Goal: Task Accomplishment & Management: Complete application form

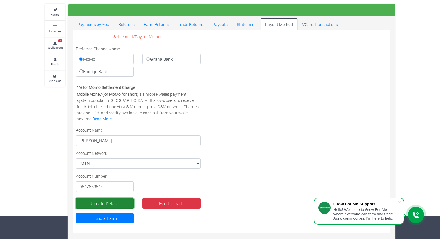
click at [103, 203] on button "Update Details" at bounding box center [105, 203] width 58 height 10
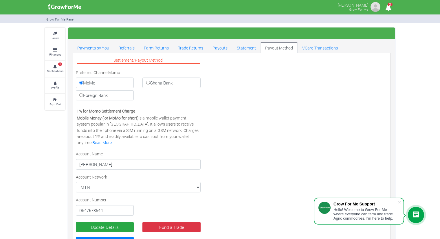
scroll to position [24, 0]
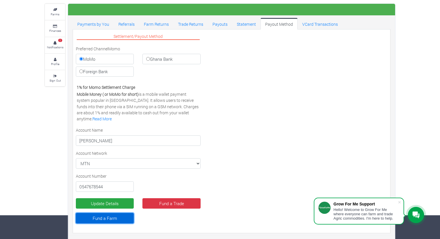
click at [115, 220] on link "Fund a Farm" at bounding box center [105, 218] width 58 height 10
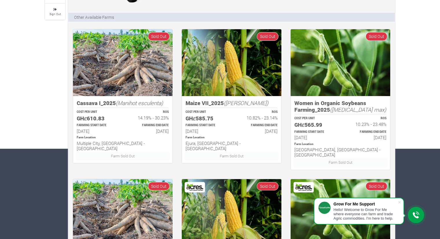
scroll to position [91, 0]
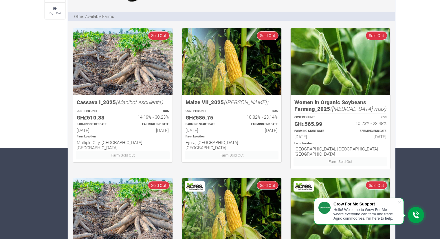
click at [269, 134] on div "Farm Location Ejura, Ashanti - Ghana" at bounding box center [231, 142] width 102 height 17
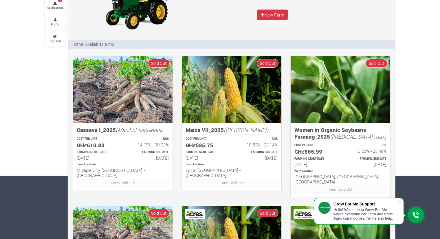
scroll to position [0, 0]
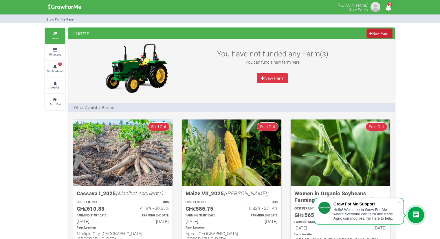
click at [372, 32] on link "New Farm" at bounding box center [379, 33] width 25 height 8
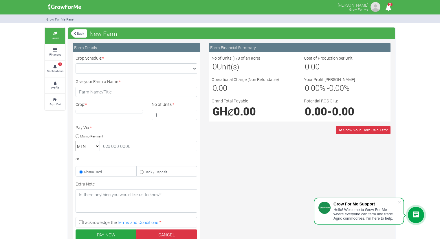
click at [80, 223] on input "I acknowledge the Terms and Conditions *" at bounding box center [81, 222] width 4 height 4
checkbox input "true"
click at [126, 64] on select "Crop Schedule: *" at bounding box center [137, 68] width 122 height 10
click at [76, 63] on select "Crop Schedule: *" at bounding box center [137, 68] width 122 height 10
click at [142, 95] on input "Give your Farm a Name: *" at bounding box center [137, 92] width 122 height 10
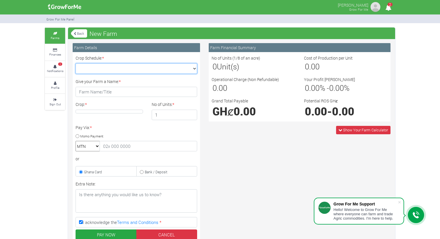
click at [148, 71] on select "Crop Schedule: *" at bounding box center [137, 68] width 122 height 10
click at [59, 152] on div "Farms Finances 2 Notifications Profile Sign Out Back New Farm" at bounding box center [220, 165] width 359 height 277
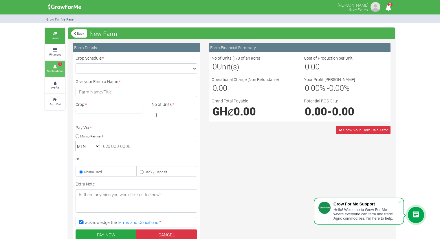
click at [56, 67] on link "2 Notifications" at bounding box center [55, 69] width 20 height 16
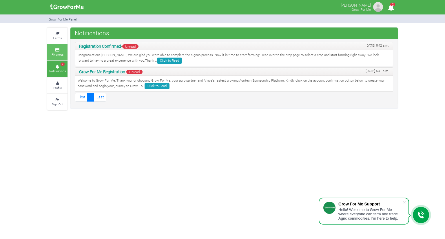
click at [60, 52] on small "Finances" at bounding box center [58, 54] width 12 height 4
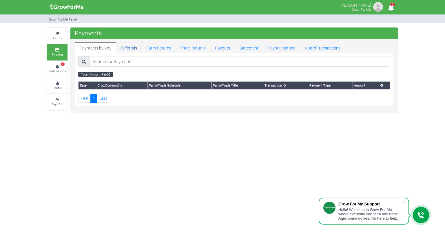
click at [131, 47] on link "Referrals" at bounding box center [128, 48] width 25 height 12
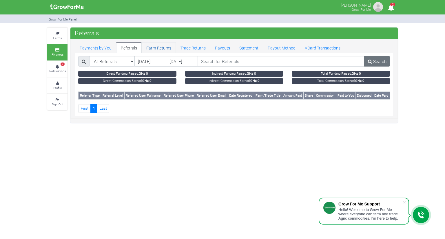
click at [159, 47] on link "Farm Returns" at bounding box center [159, 48] width 34 height 12
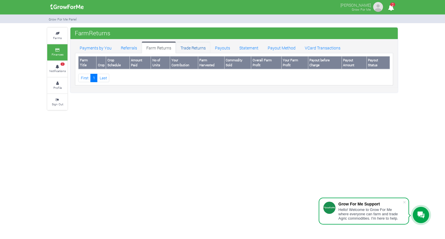
click at [192, 45] on link "Trade Returns" at bounding box center [193, 48] width 34 height 12
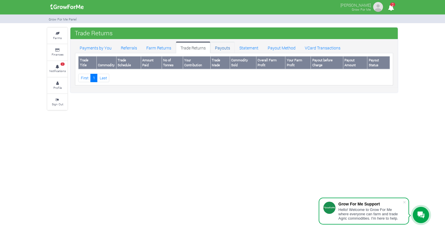
click at [222, 47] on link "Payouts" at bounding box center [222, 48] width 24 height 12
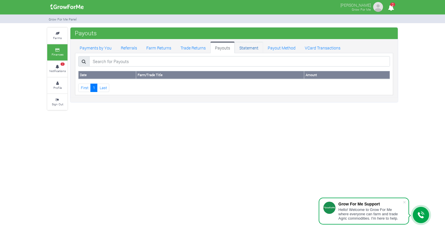
click at [244, 45] on link "Statement" at bounding box center [248, 48] width 28 height 12
click at [53, 37] on small "Farms" at bounding box center [57, 38] width 9 height 4
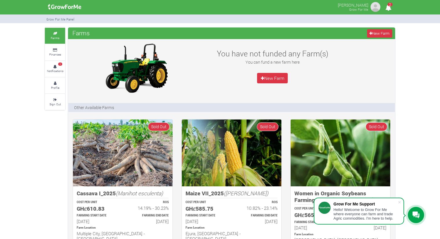
click at [388, 8] on icon "2" at bounding box center [388, 7] width 11 height 13
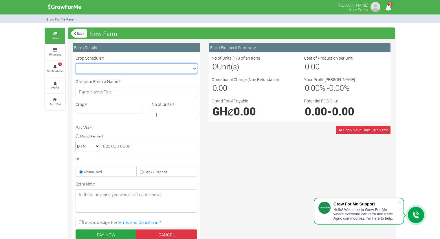
click at [164, 66] on select "Crop Schedule: *" at bounding box center [137, 68] width 122 height 10
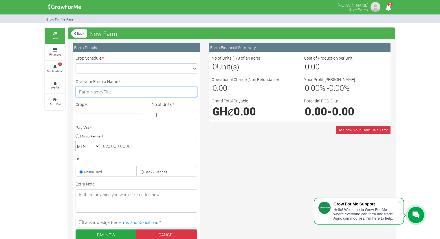
click at [129, 92] on input "Give your Farm a Name: *" at bounding box center [137, 92] width 122 height 10
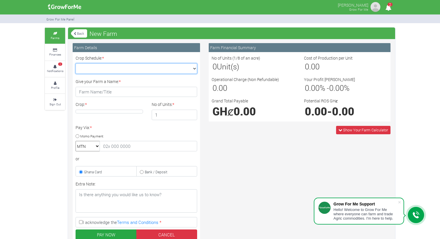
click at [158, 67] on select "Crop Schedule: *" at bounding box center [137, 68] width 122 height 10
click at [33, 139] on div "Farms Finances 2 Notifications Profile Sign Out Back New Farm" at bounding box center [220, 165] width 440 height 277
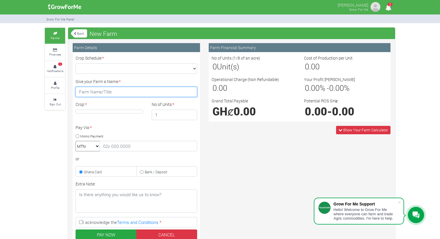
click at [122, 92] on input "Give your Farm a Name: *" at bounding box center [137, 92] width 122 height 10
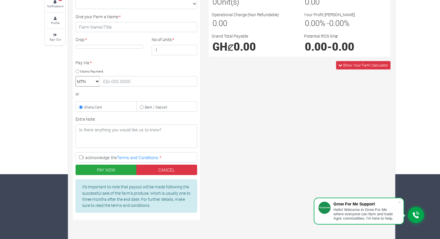
click at [416, 215] on icon at bounding box center [415, 215] width 7 height 7
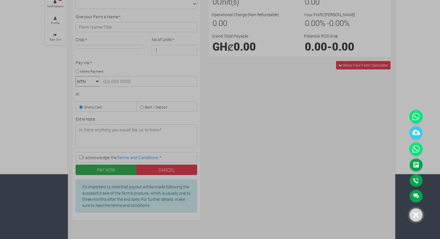
drag, startPoint x: 413, startPoint y: 115, endPoint x: 367, endPoint y: 135, distance: 50.1
click at [367, 135] on div at bounding box center [220, 119] width 440 height 239
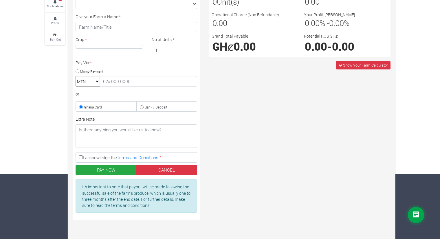
click at [414, 215] on icon at bounding box center [415, 215] width 7 height 7
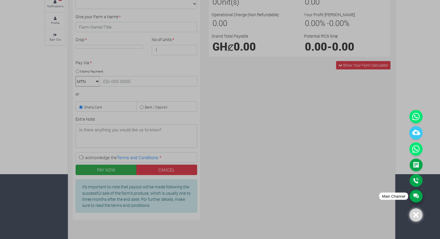
click at [412, 194] on link "Main Channel" at bounding box center [416, 196] width 13 height 13
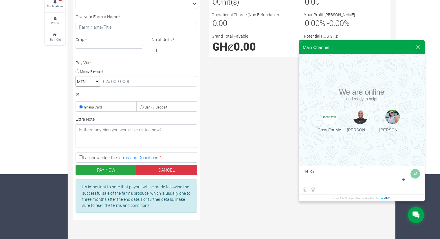
type textarea "Hello"
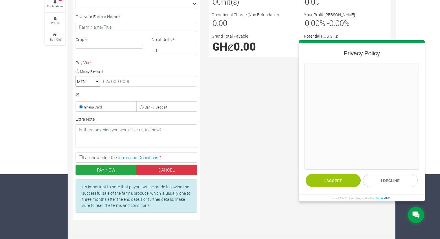
scroll to position [0, 0]
click at [340, 179] on button "I accept" at bounding box center [333, 180] width 55 height 13
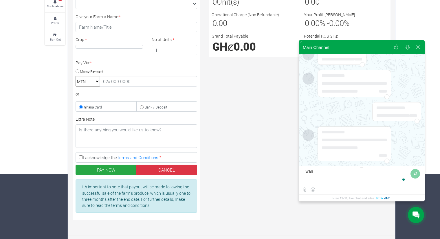
scroll to position [24, 0]
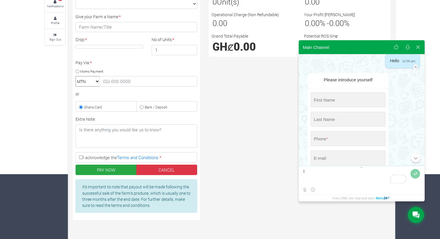
type textarea "I"
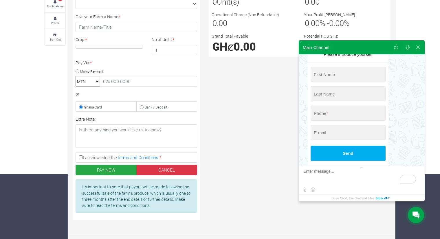
scroll to position [46, 0]
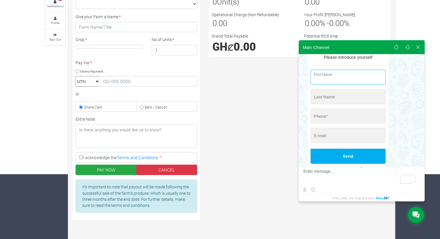
click at [344, 83] on input "string" at bounding box center [348, 77] width 75 height 15
type input "ISSAKA"
type input "[DEMOGRAPHIC_DATA]"
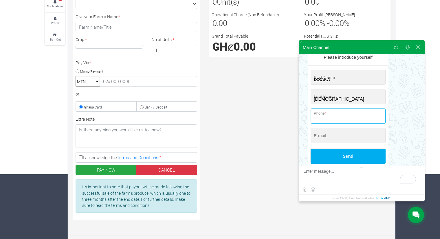
type input "+233 (547) 678-544"
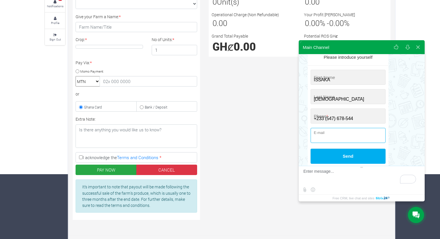
type input "[EMAIL_ADDRESS][DOMAIN_NAME]"
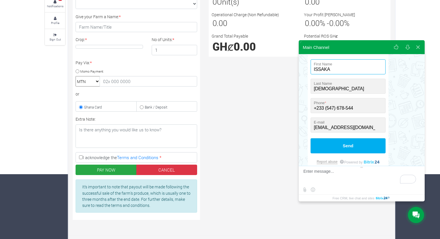
scroll to position [56, 0]
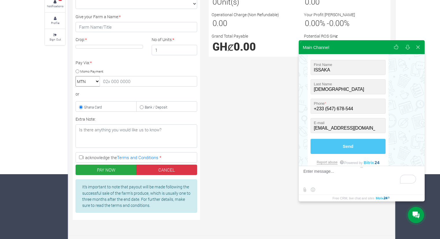
click at [348, 146] on button "Send" at bounding box center [348, 146] width 75 height 15
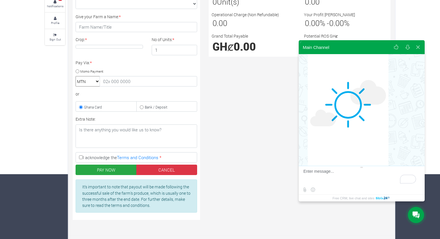
scroll to position [0, 0]
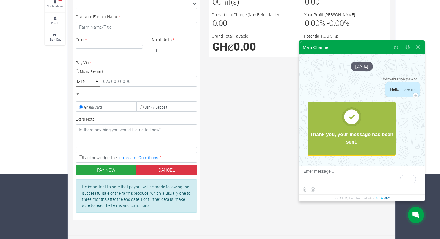
click at [338, 181] on textarea "To enrich screen reader interactions, please activate Accessibility in Grammarl…" at bounding box center [360, 177] width 115 height 16
type textarea "Hello"
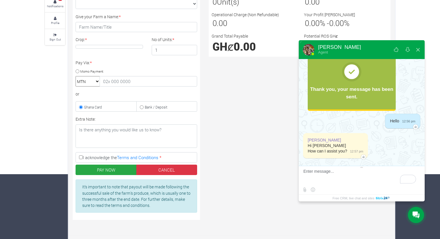
scroll to position [49, 0]
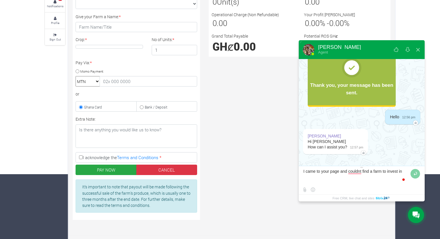
type textarea "I came to your page and couldnt find a farm to invest in."
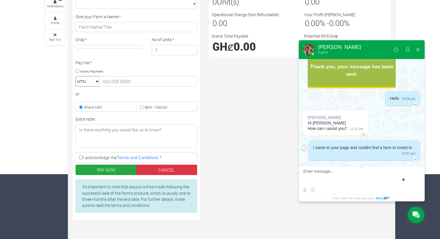
scroll to position [74, 0]
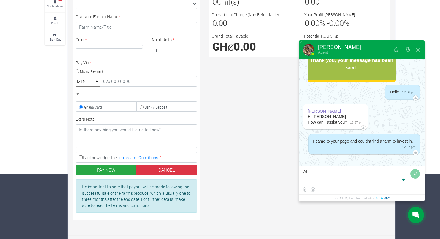
type textarea "A"
type textarea "All the farms have the description sold out"
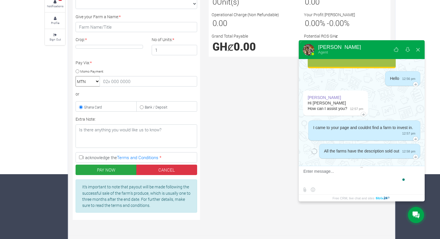
scroll to position [92, 0]
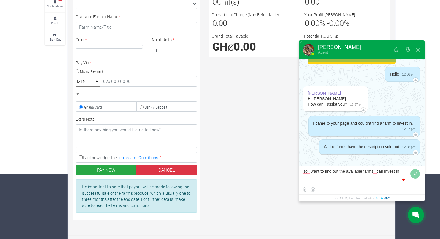
type textarea "so i want to find out the available farms i can invest in"
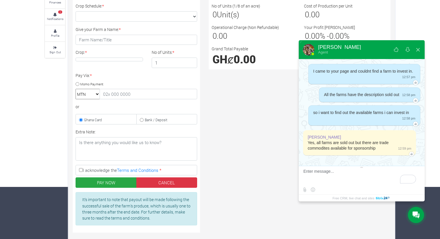
scroll to position [146, 0]
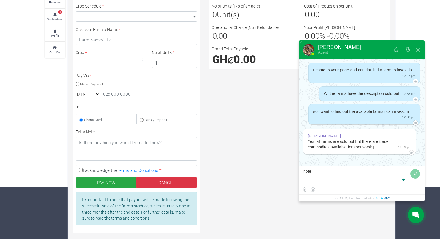
type textarea "noted"
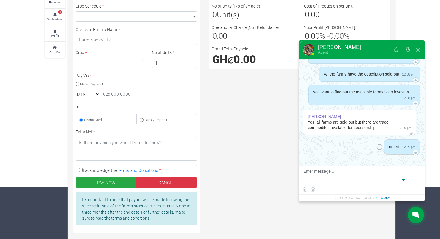
scroll to position [165, 0]
type textarea "Kindly help me access that"
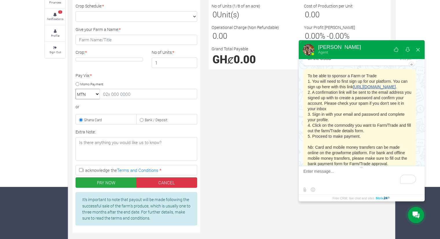
scroll to position [309, 0]
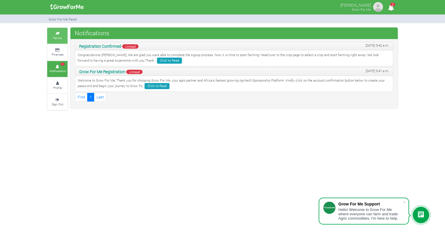
click at [58, 36] on small "Farms" at bounding box center [57, 38] width 9 height 4
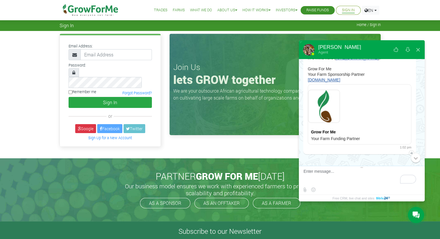
scroll to position [429, 0]
click at [132, 57] on input "email" at bounding box center [115, 54] width 71 height 11
type input "[EMAIL_ADDRESS][DOMAIN_NAME]"
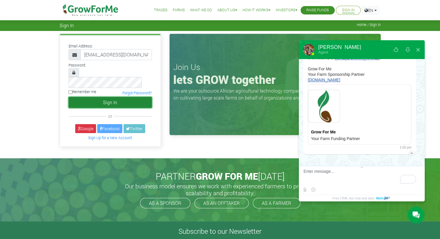
click at [119, 97] on button "Sign In" at bounding box center [110, 102] width 83 height 11
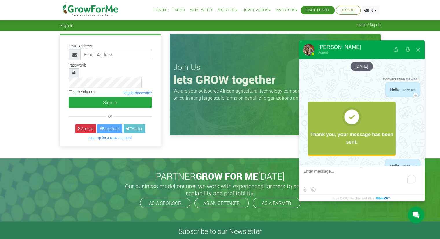
scroll to position [429, 0]
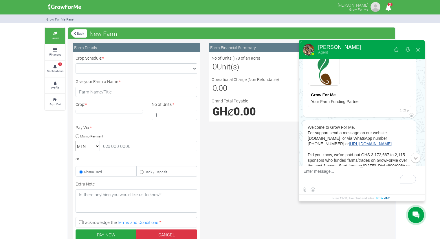
scroll to position [531, 0]
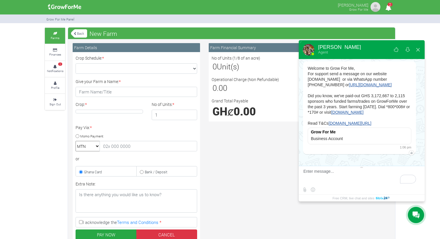
click at [244, 190] on div "Farm Financial Summary No of Units (1/8 of an acre) 0 Unit(s) Cost of Productio…" at bounding box center [299, 166] width 190 height 246
click at [58, 40] on small "Farms" at bounding box center [55, 38] width 9 height 4
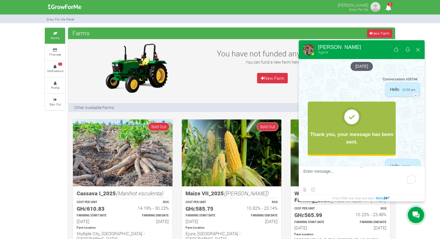
scroll to position [531, 0]
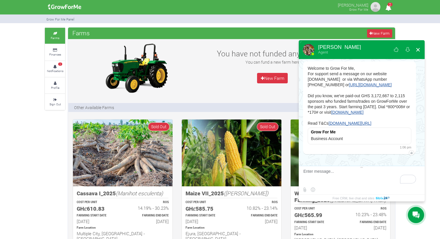
click at [419, 49] on button at bounding box center [418, 50] width 10 height 14
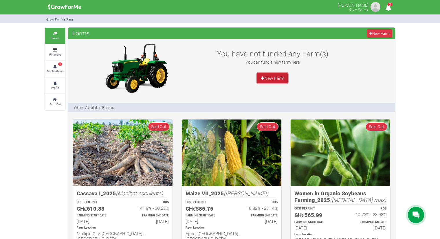
click at [273, 77] on link "New Farm" at bounding box center [272, 78] width 31 height 10
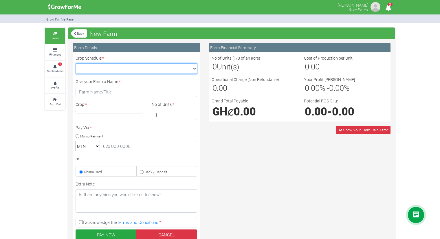
click at [192, 70] on select "Crop Schedule: *" at bounding box center [137, 68] width 122 height 10
click at [181, 71] on select "Crop Schedule: *" at bounding box center [137, 68] width 122 height 10
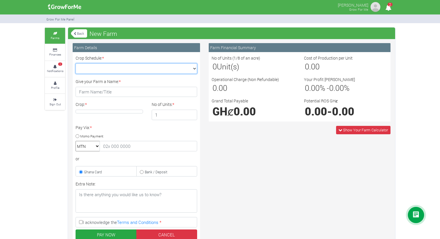
click at [76, 63] on select "Crop Schedule: *" at bounding box center [137, 68] width 122 height 10
click at [173, 69] on select "Crop Schedule: *" at bounding box center [137, 68] width 122 height 10
click at [76, 63] on select "Crop Schedule: *" at bounding box center [137, 68] width 122 height 10
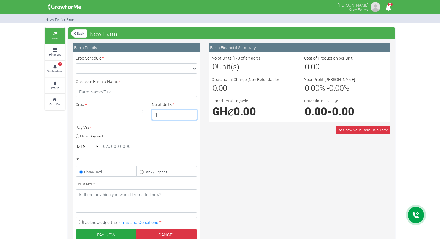
click at [168, 117] on input "1" at bounding box center [175, 115] width 46 height 10
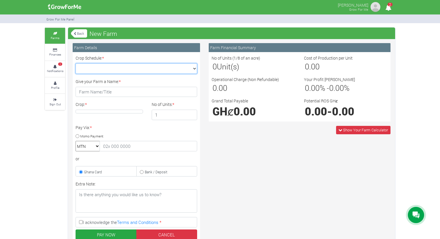
click at [145, 68] on select "Crop Schedule: *" at bounding box center [137, 68] width 122 height 10
click at [107, 111] on h4 at bounding box center [109, 112] width 67 height 4
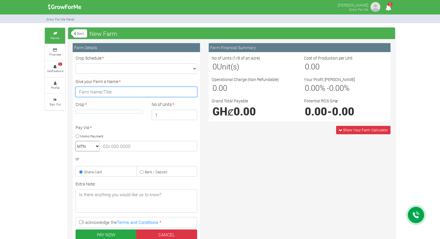
click at [127, 88] on input "Give your Farm a Name: *" at bounding box center [137, 92] width 122 height 10
click at [221, 186] on div "Farm Financial Summary No of Units (1/8 of an acre) 0 Unit(s) Cost of Productio…" at bounding box center [299, 166] width 190 height 246
click at [30, 179] on div "Farms Finances 2 Notifications Profile Sign Out Back New Farm" at bounding box center [220, 165] width 440 height 277
